Goal: Register for event/course

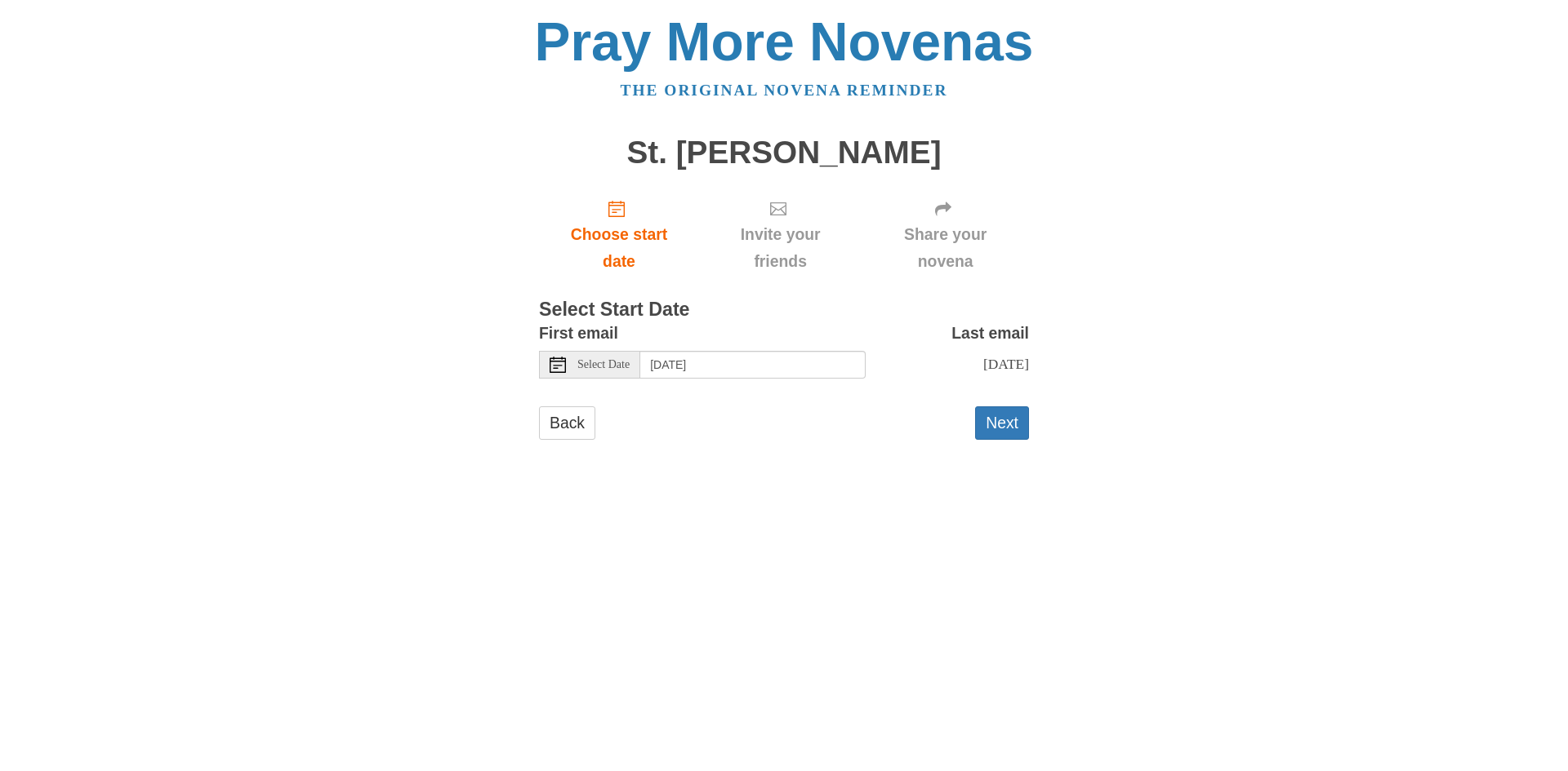
click at [565, 371] on icon at bounding box center [558, 365] width 17 height 16
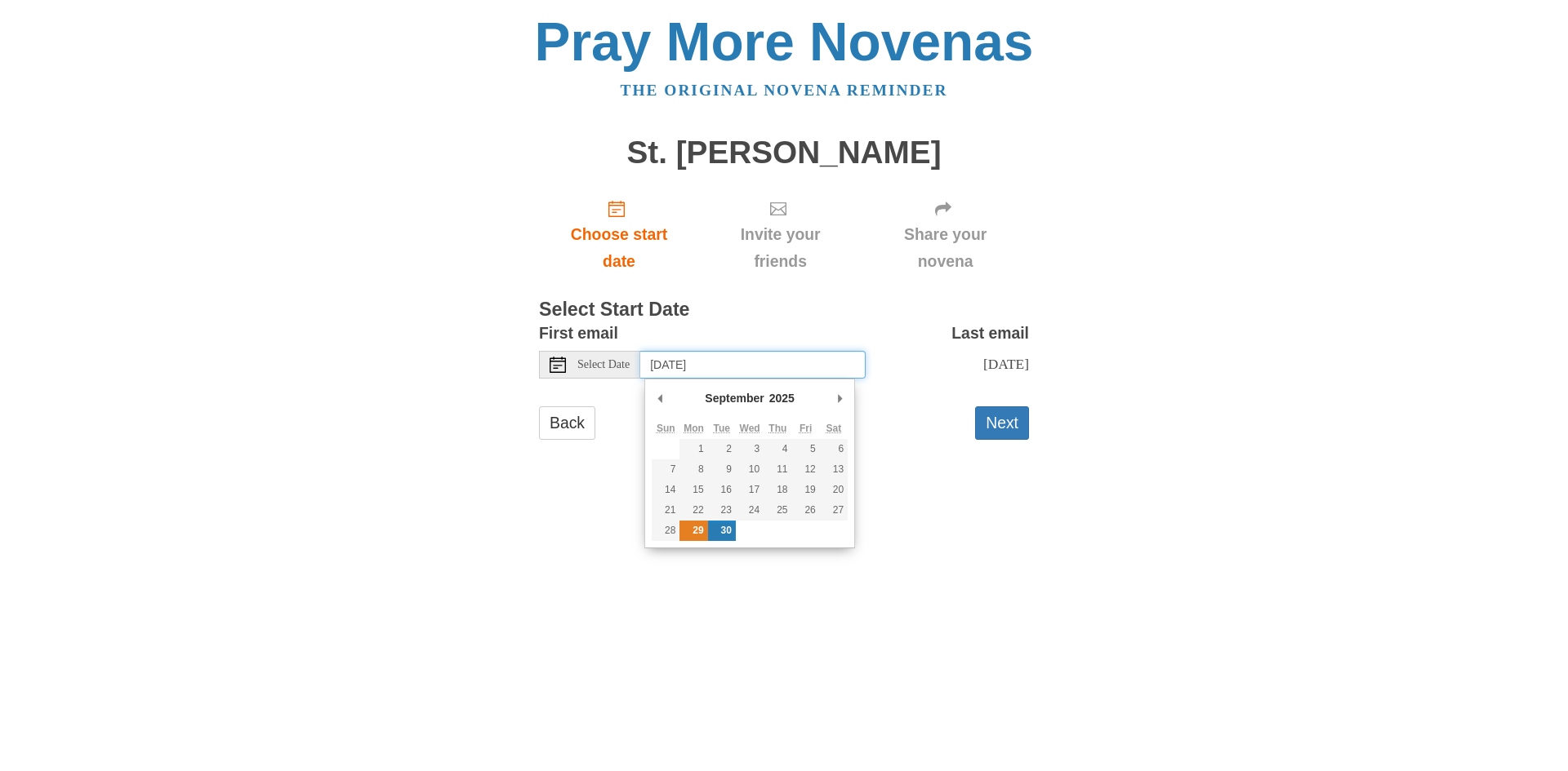
type input "[DATE]"
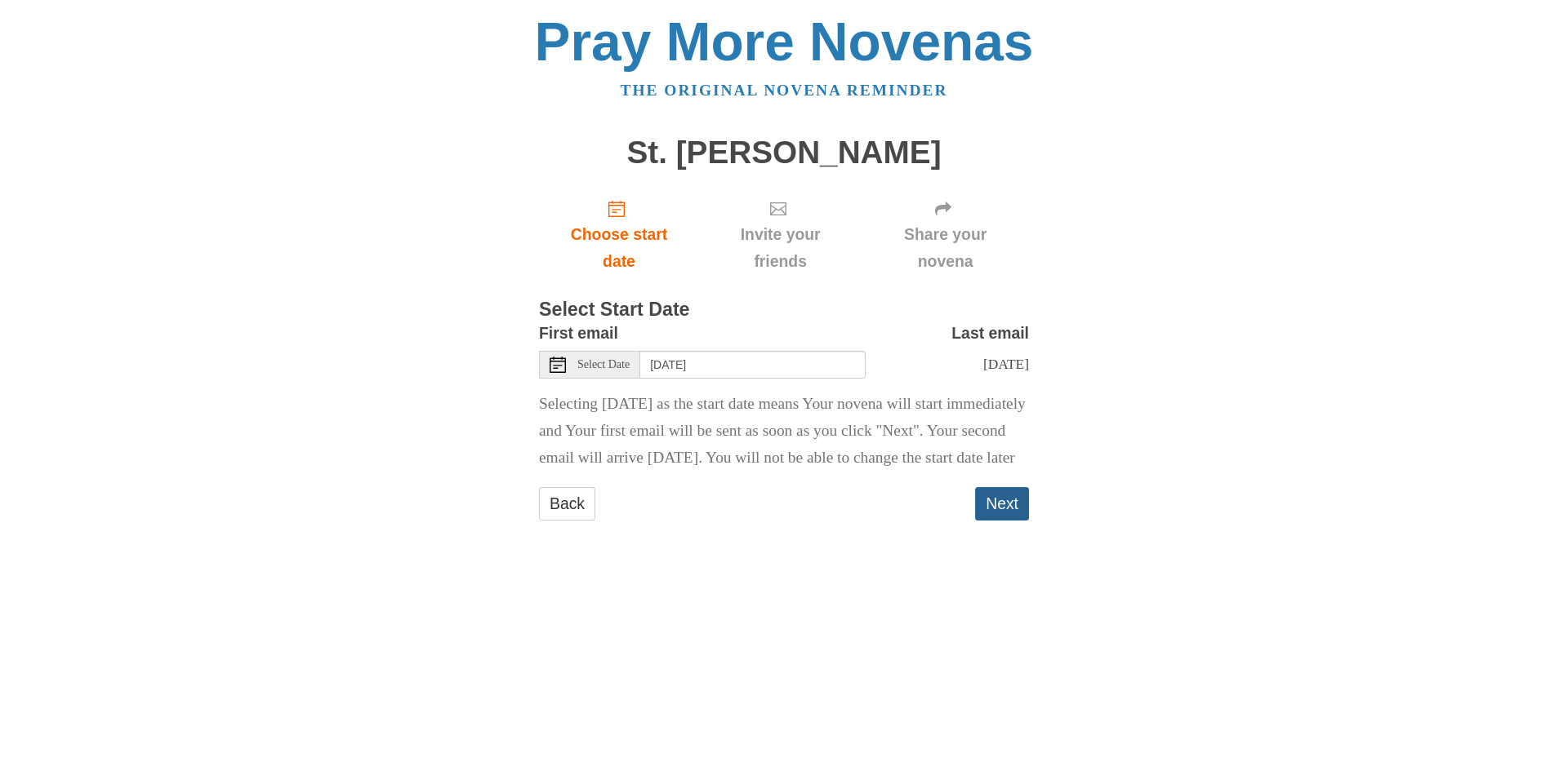
click at [1005, 521] on button "Next" at bounding box center [1002, 504] width 54 height 34
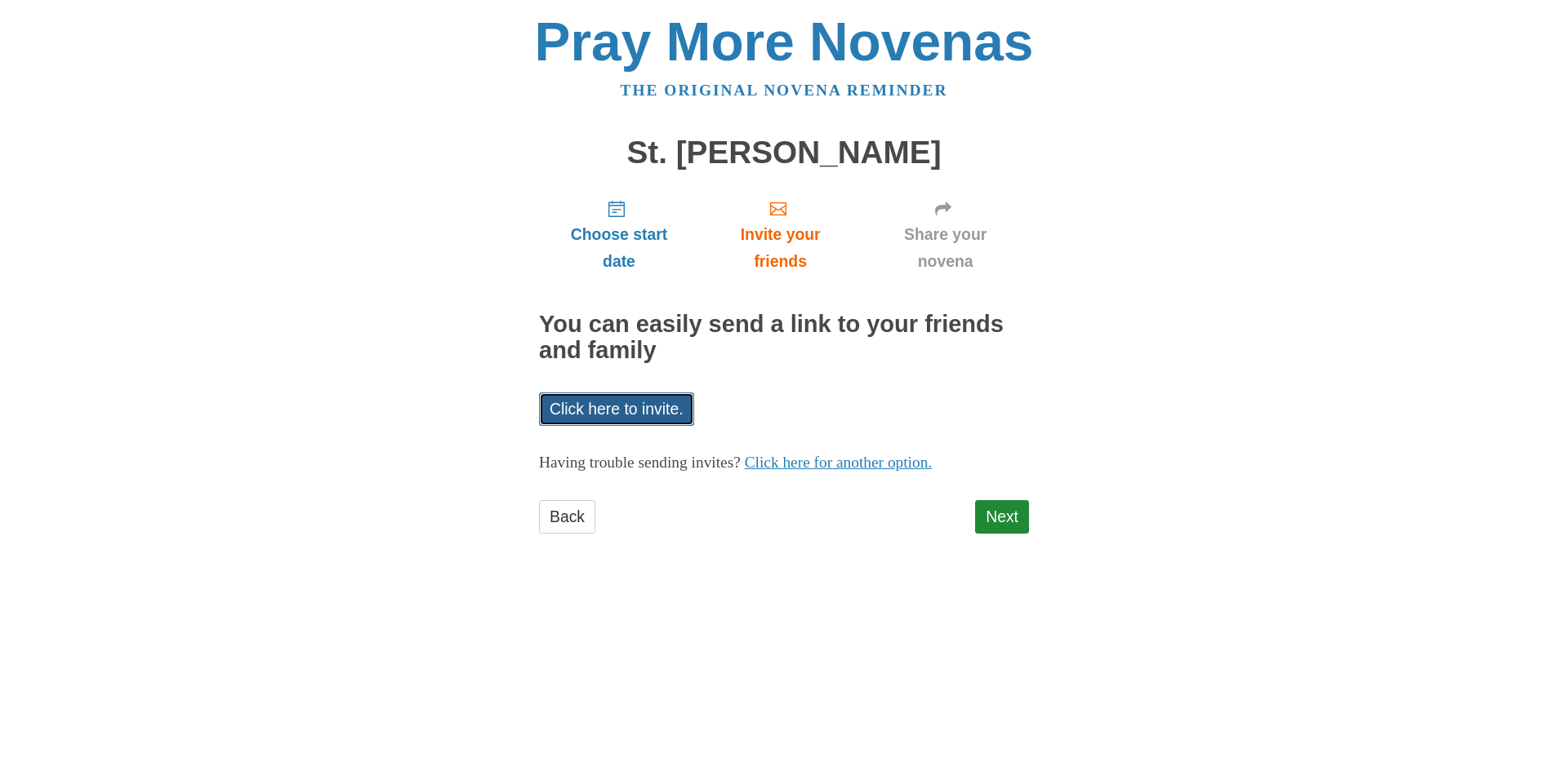
click at [601, 423] on link "Click here to invite." at bounding box center [616, 409] width 155 height 34
